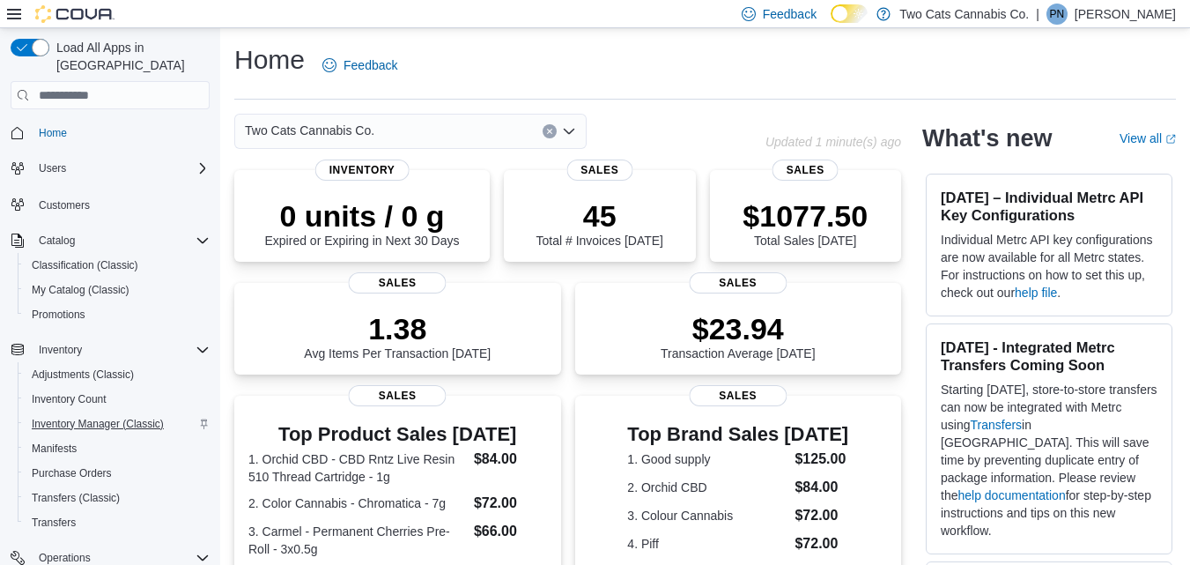
scroll to position [145, 0]
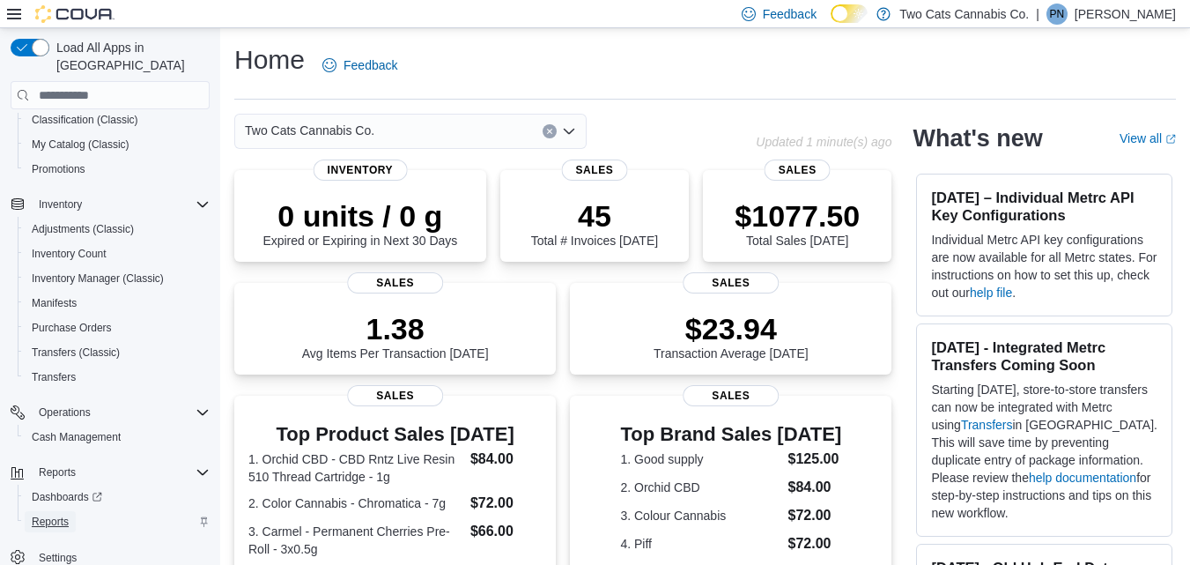
click at [46, 515] on span "Reports" at bounding box center [50, 522] width 37 height 14
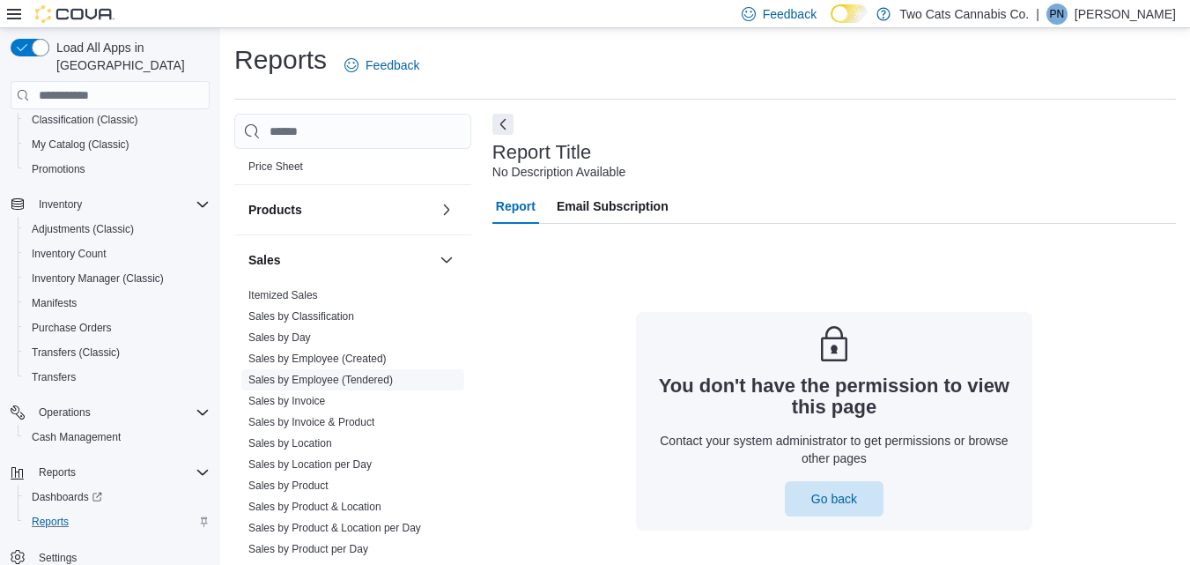
scroll to position [917, 0]
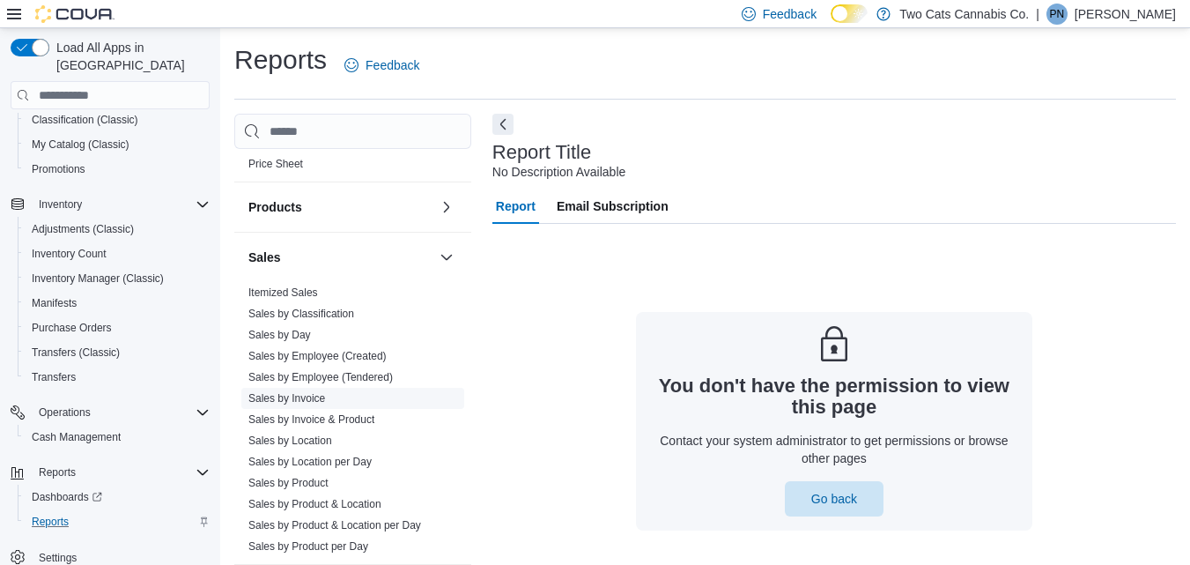
click at [313, 400] on link "Sales by Invoice" at bounding box center [286, 398] width 77 height 12
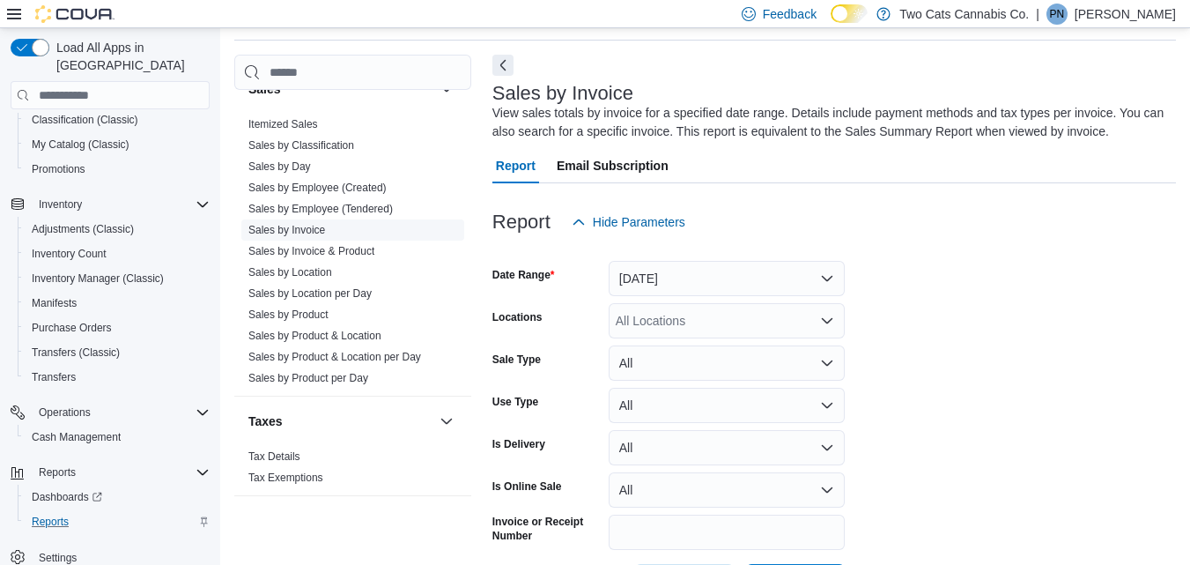
scroll to position [1026, 0]
click at [307, 275] on link "Sales by Location" at bounding box center [290, 272] width 84 height 12
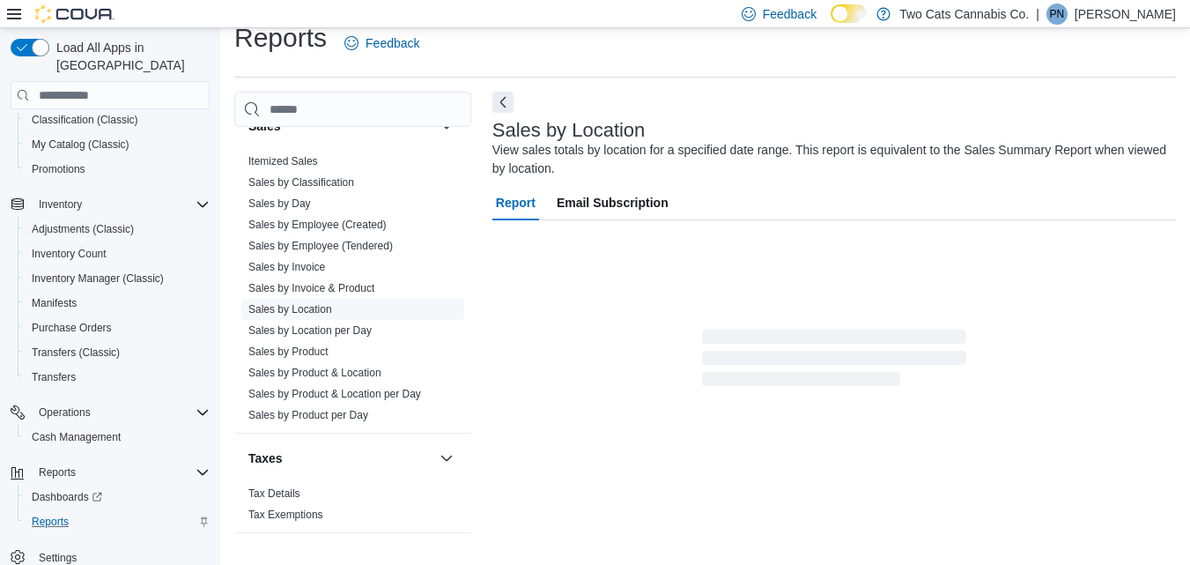
scroll to position [59, 0]
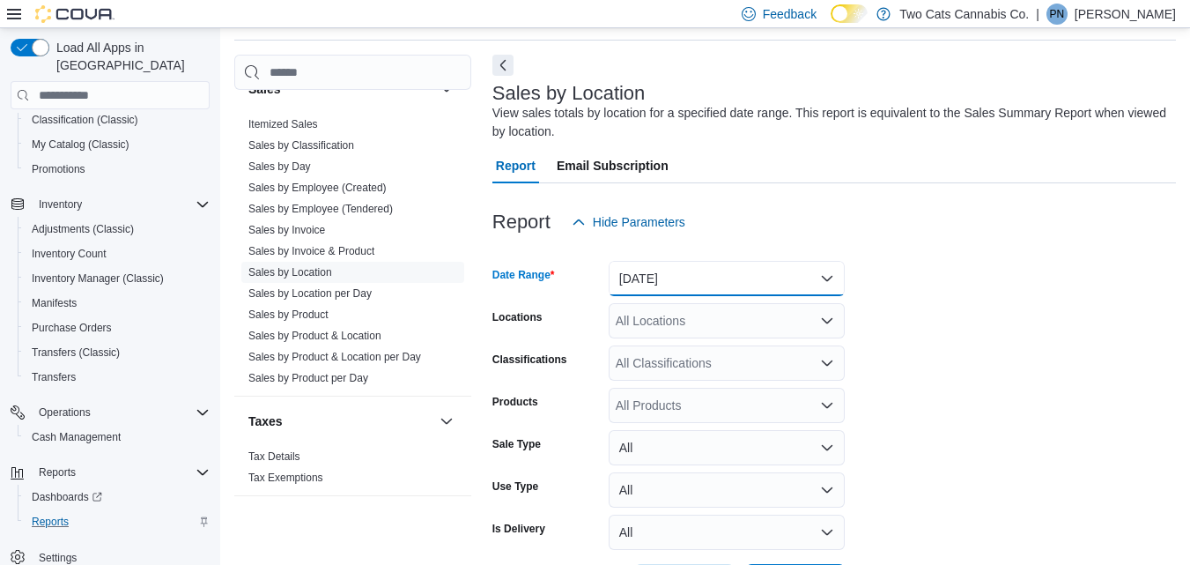
click at [699, 284] on button "[DATE]" at bounding box center [727, 278] width 236 height 35
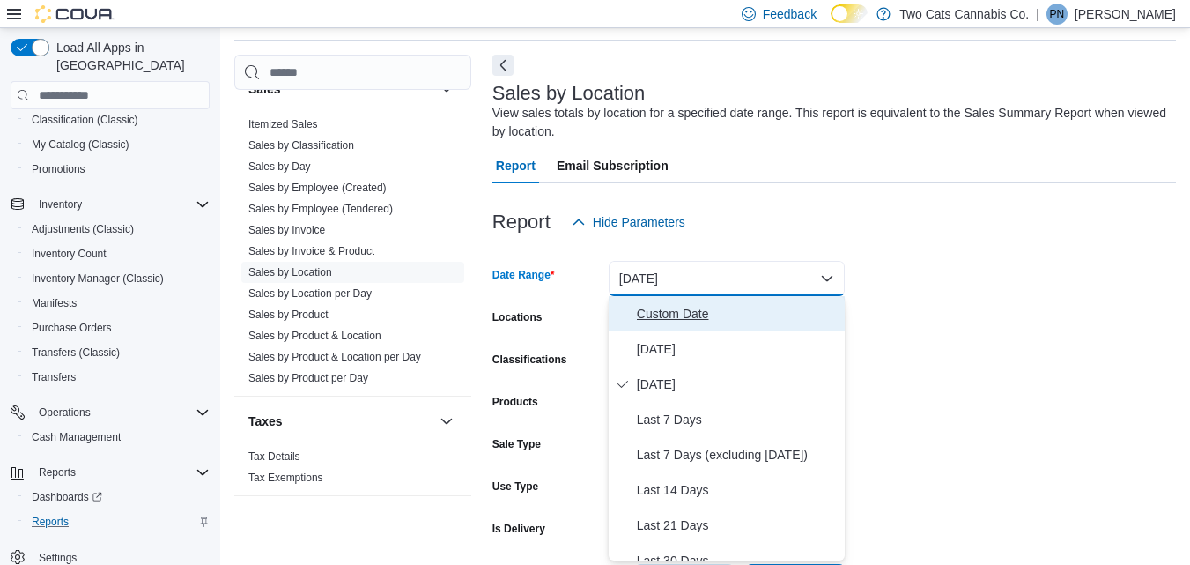
click at [683, 306] on span "Custom Date" at bounding box center [737, 313] width 201 height 21
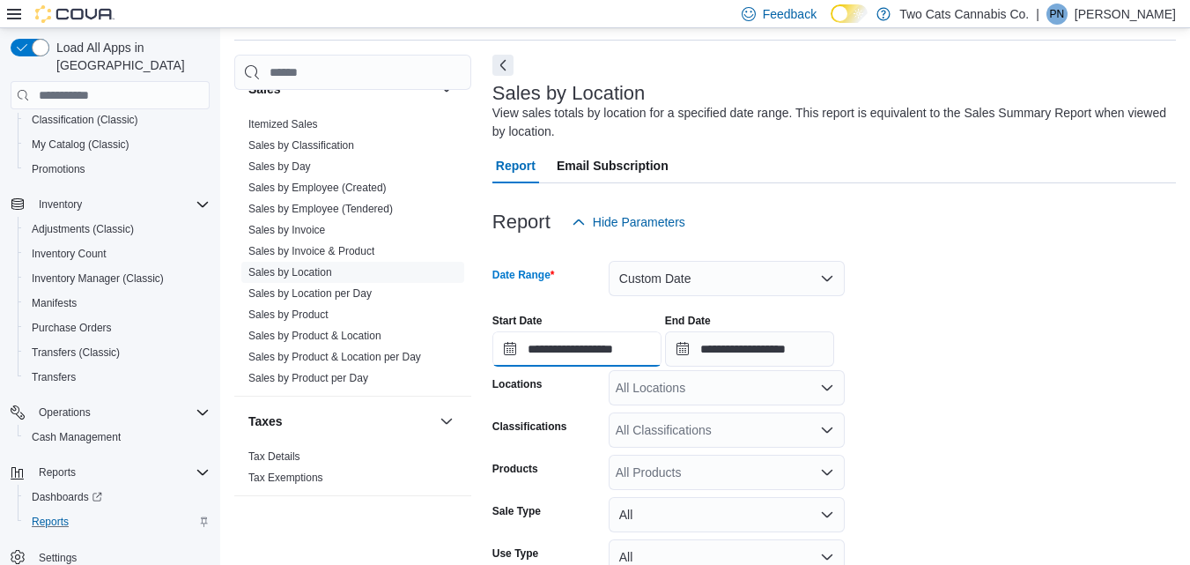
click at [610, 341] on input "**********" at bounding box center [577, 348] width 169 height 35
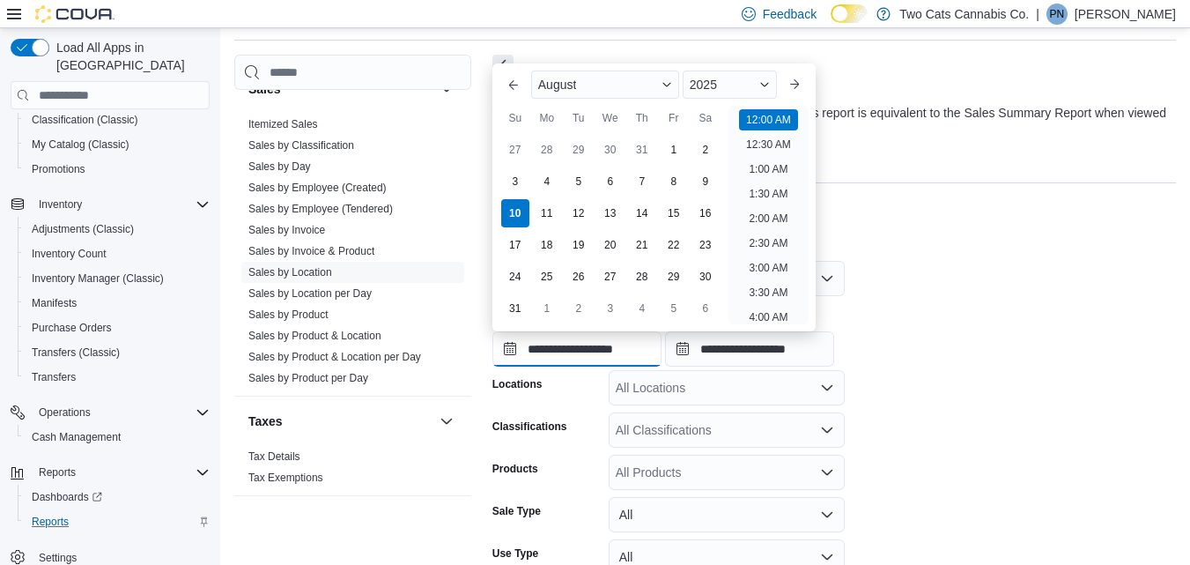
scroll to position [55, 0]
click at [648, 175] on div "7" at bounding box center [641, 181] width 31 height 31
type input "**********"
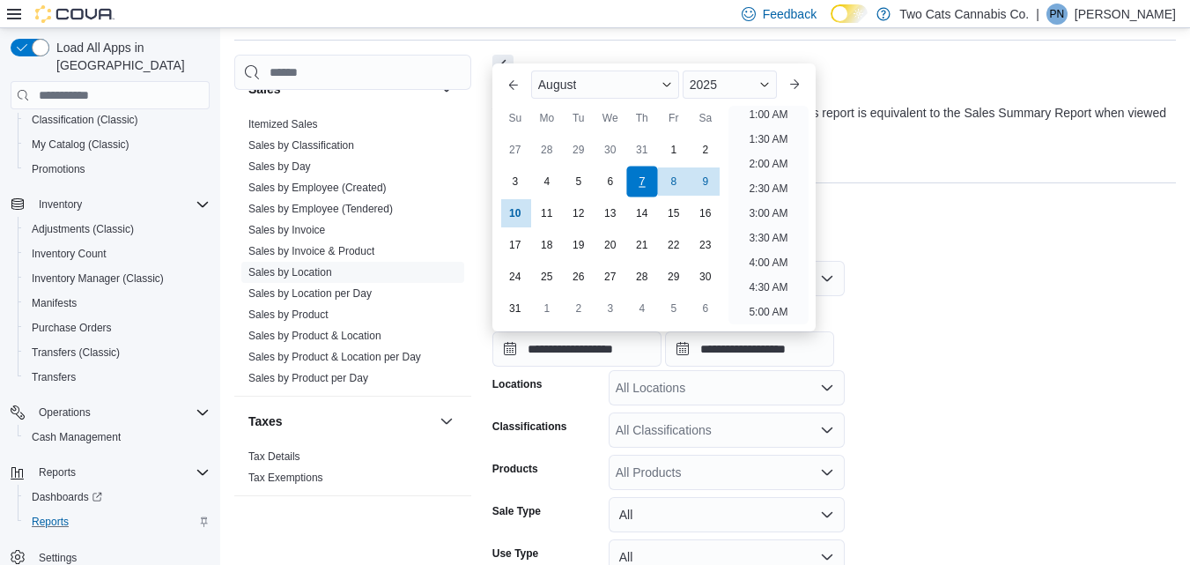
scroll to position [4, 0]
click at [786, 355] on input "**********" at bounding box center [749, 348] width 169 height 35
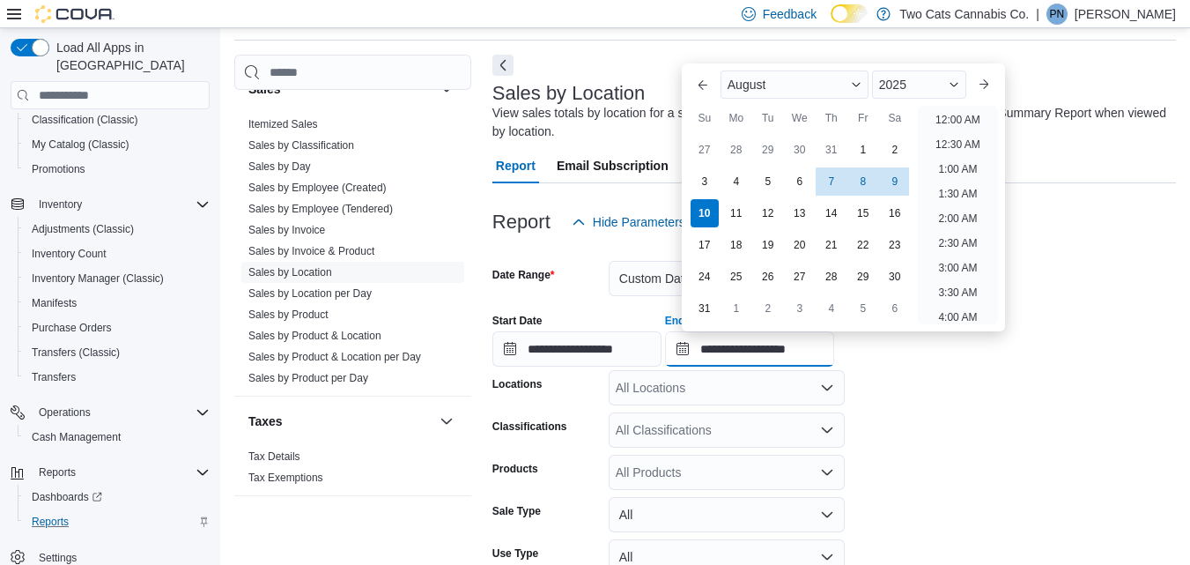
scroll to position [969, 0]
click at [1007, 424] on form "**********" at bounding box center [835, 453] width 684 height 426
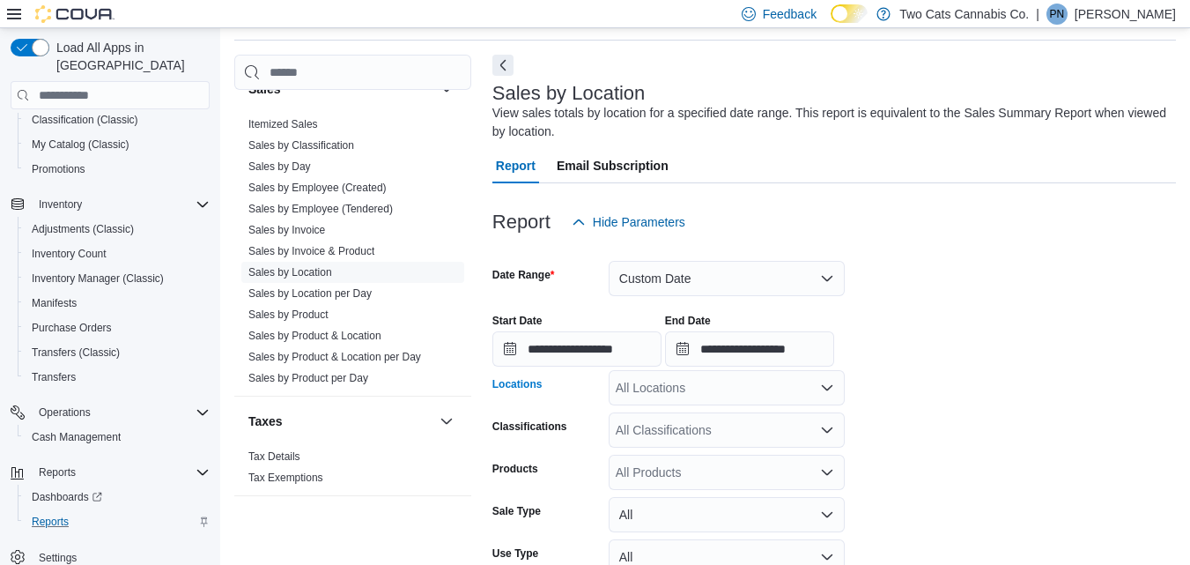
click at [752, 401] on div "All Locations" at bounding box center [727, 387] width 236 height 35
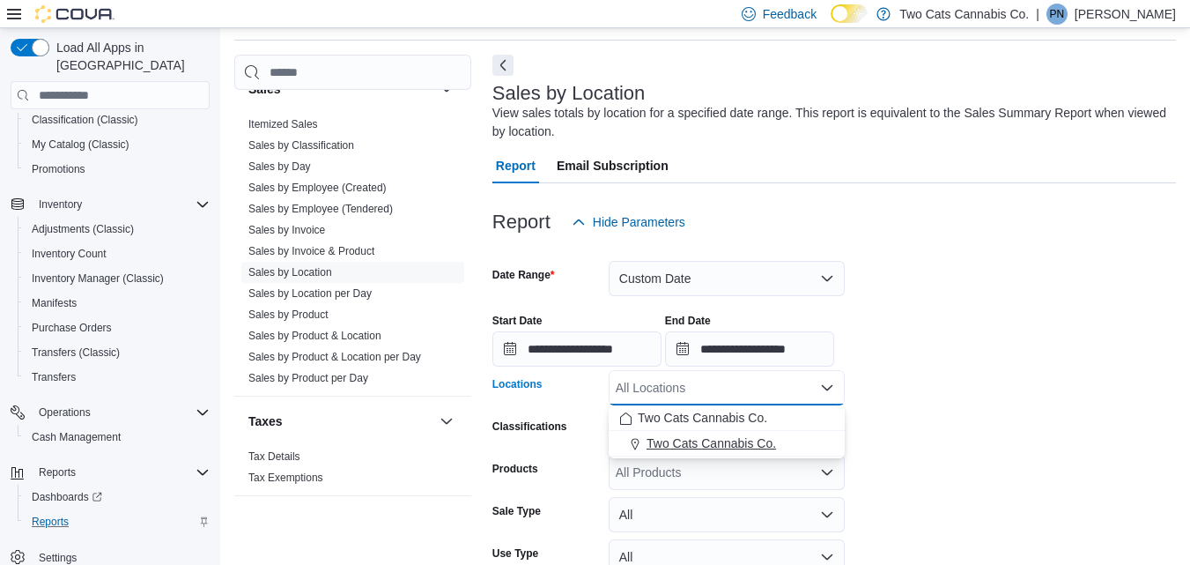
click at [714, 445] on span "Two Cats Cannabis Co." at bounding box center [712, 443] width 130 height 18
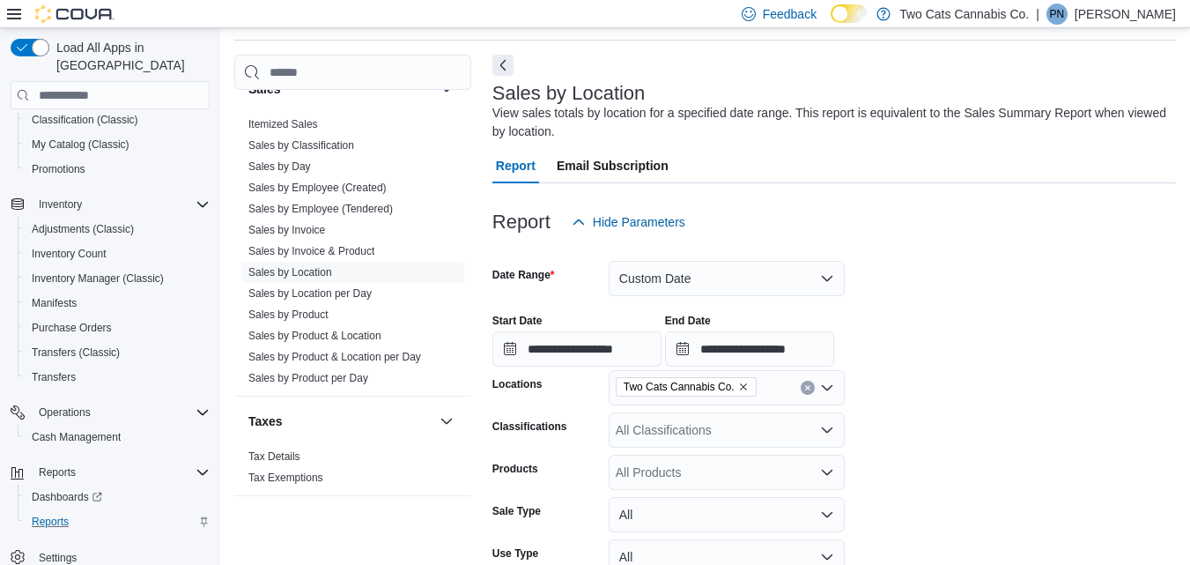
click at [1028, 504] on form "**********" at bounding box center [835, 453] width 684 height 426
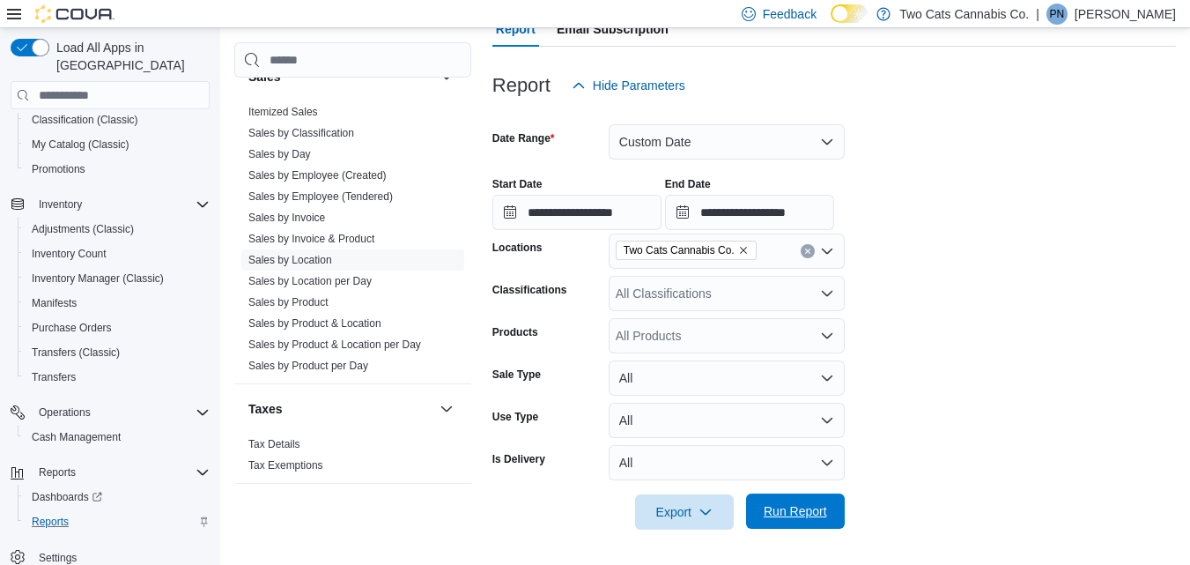
click at [800, 520] on span "Run Report" at bounding box center [795, 511] width 63 height 18
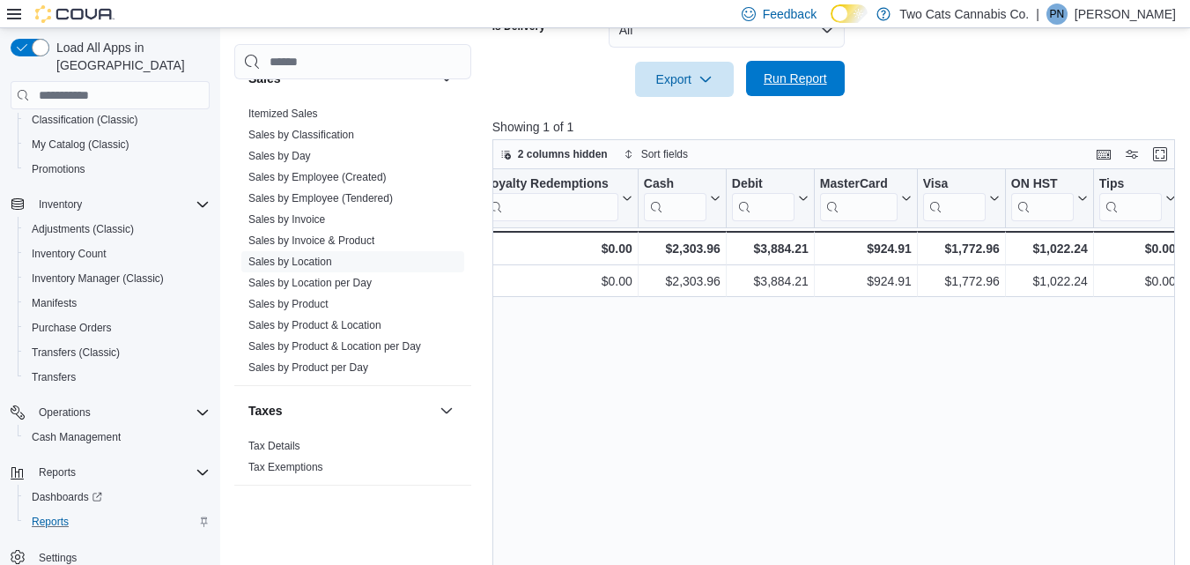
scroll to position [629, 0]
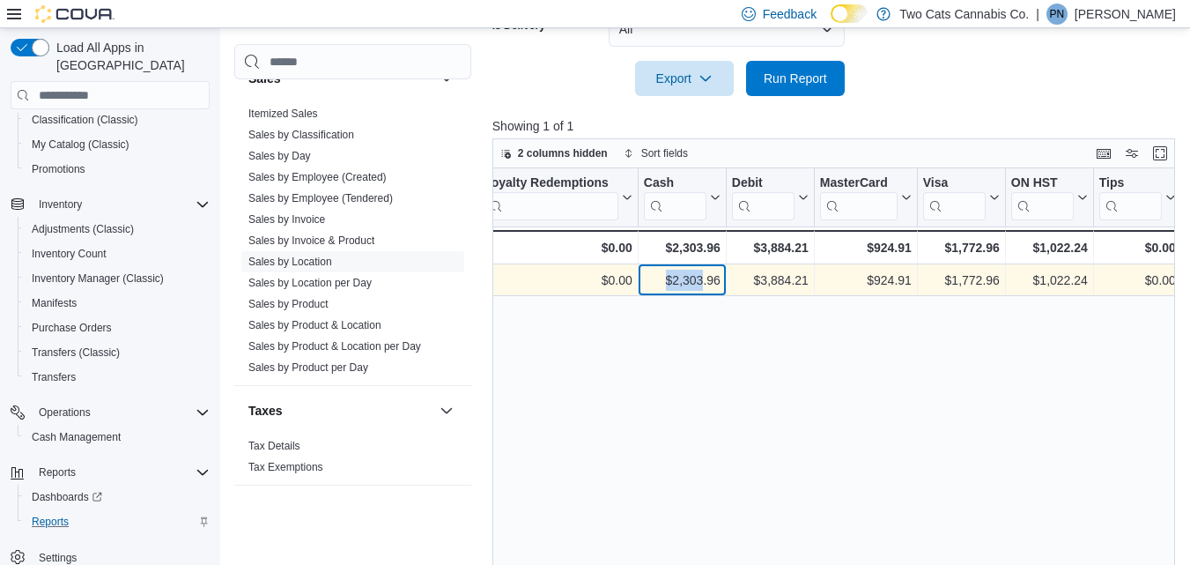
drag, startPoint x: 667, startPoint y: 282, endPoint x: 700, endPoint y: 282, distance: 32.6
click at [700, 282] on div "$2,303.96" at bounding box center [682, 280] width 77 height 21
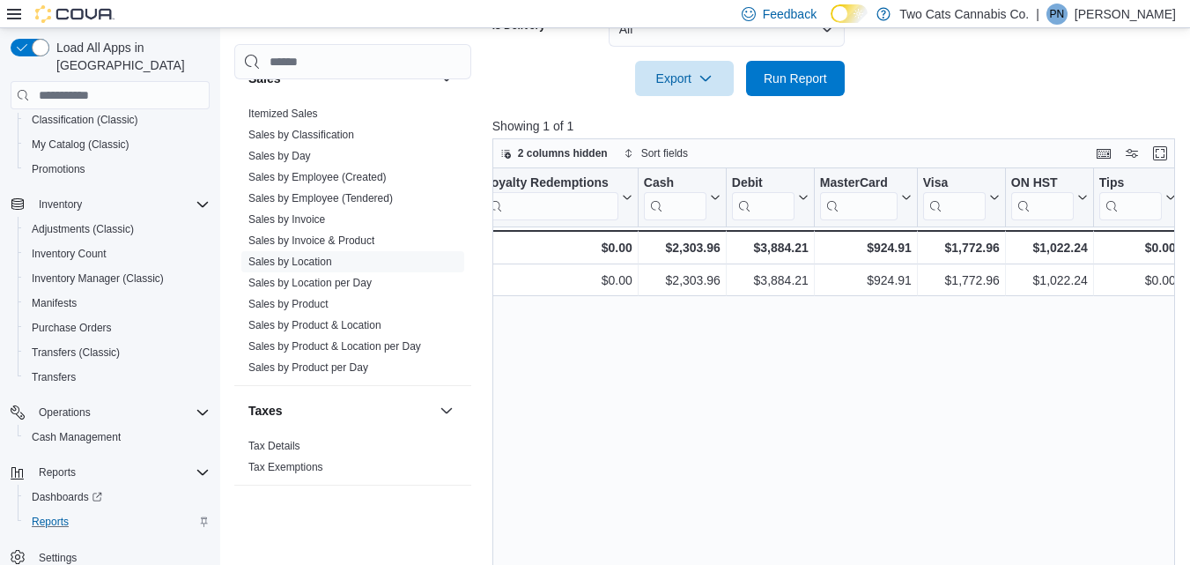
click at [709, 306] on div "Location Click to view column header actions Invoices Sold Click to view column…" at bounding box center [838, 379] width 690 height 422
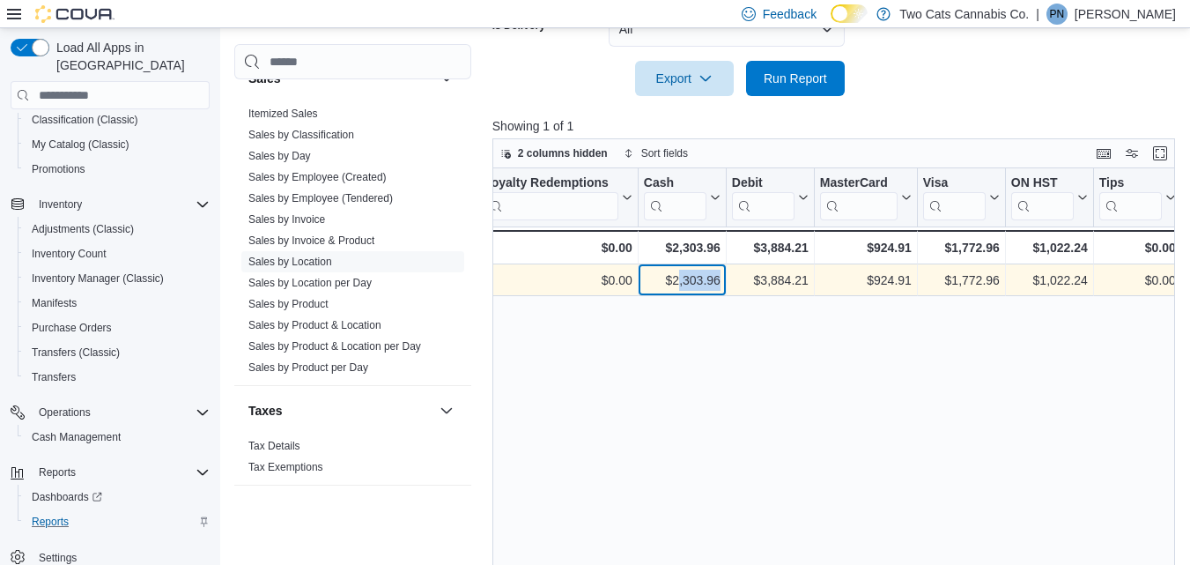
drag, startPoint x: 719, startPoint y: 280, endPoint x: 677, endPoint y: 281, distance: 42.3
click at [677, 281] on div "$2,303.96" at bounding box center [682, 280] width 77 height 21
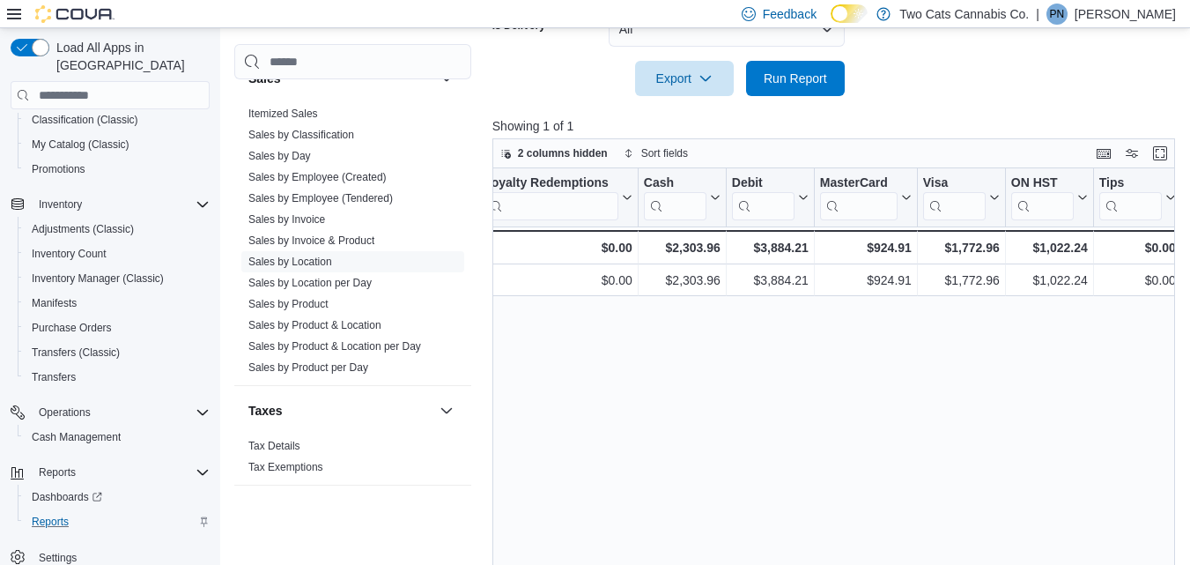
click at [676, 357] on div "Location Click to view column header actions Invoices Sold Click to view column…" at bounding box center [838, 379] width 690 height 422
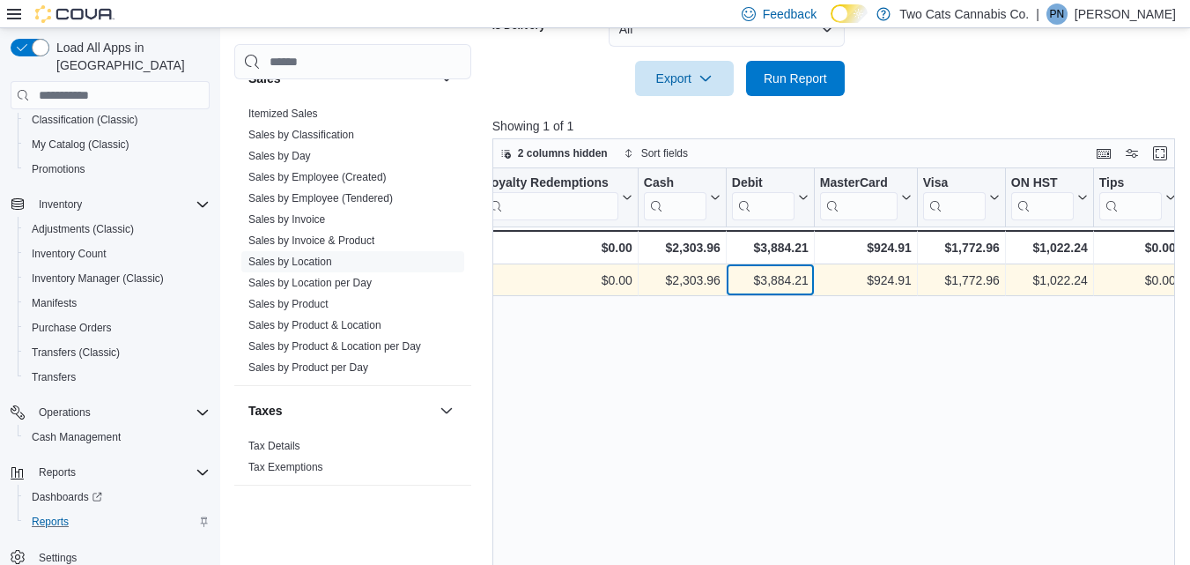
click at [729, 279] on div "$3,884.21 - Debit, column 21, row 1" at bounding box center [771, 280] width 88 height 32
drag, startPoint x: 721, startPoint y: 278, endPoint x: 674, endPoint y: 284, distance: 47.0
click at [674, 284] on div "$2,303.96 - Cash, column 20, row 1" at bounding box center [683, 280] width 88 height 32
copy div "2,303.96"
